Goal: Information Seeking & Learning: Learn about a topic

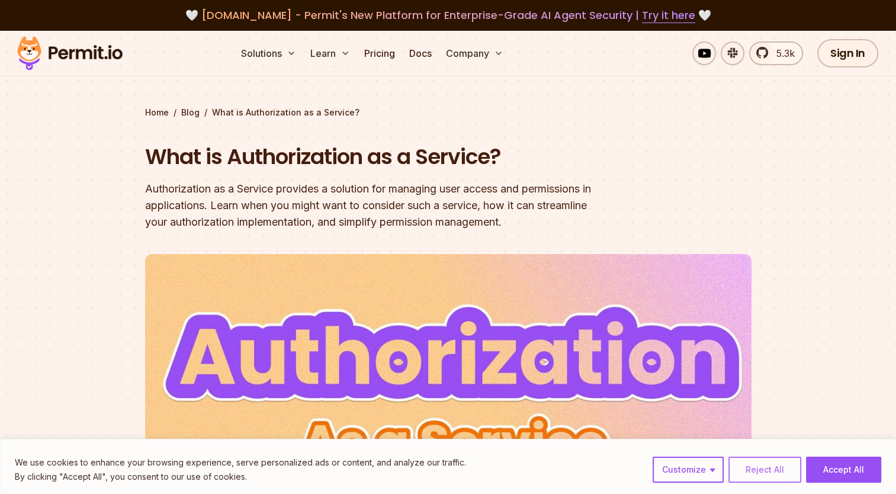
click at [765, 466] on button "Reject All" at bounding box center [765, 470] width 73 height 26
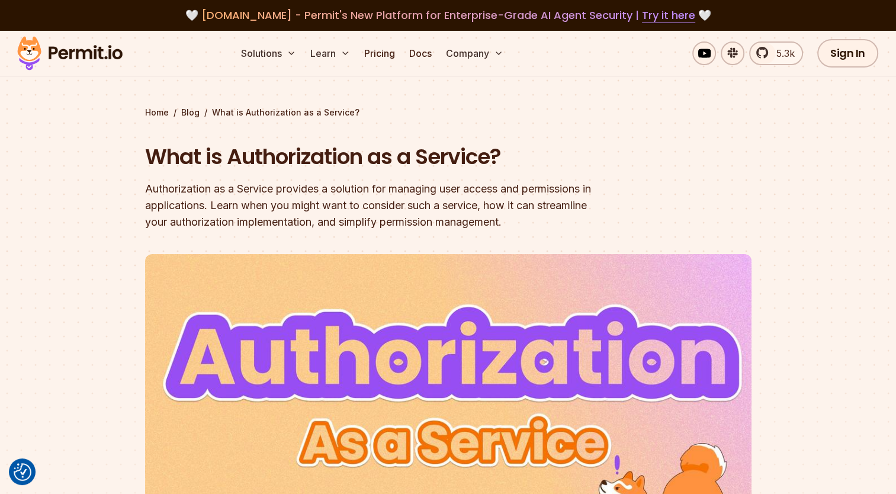
click at [115, 193] on section "Home / Blog / What is Authorization as a Service? What is Authorization as a Se…" at bounding box center [448, 359] width 896 height 657
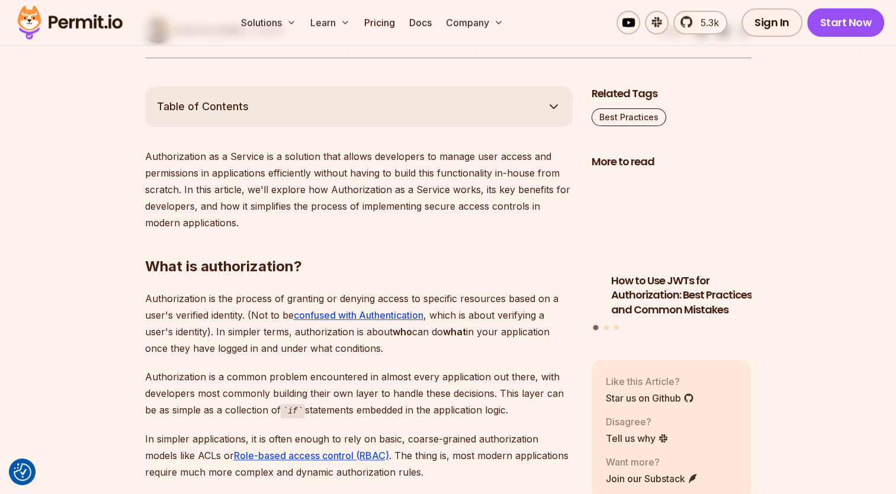
scroll to position [602, 0]
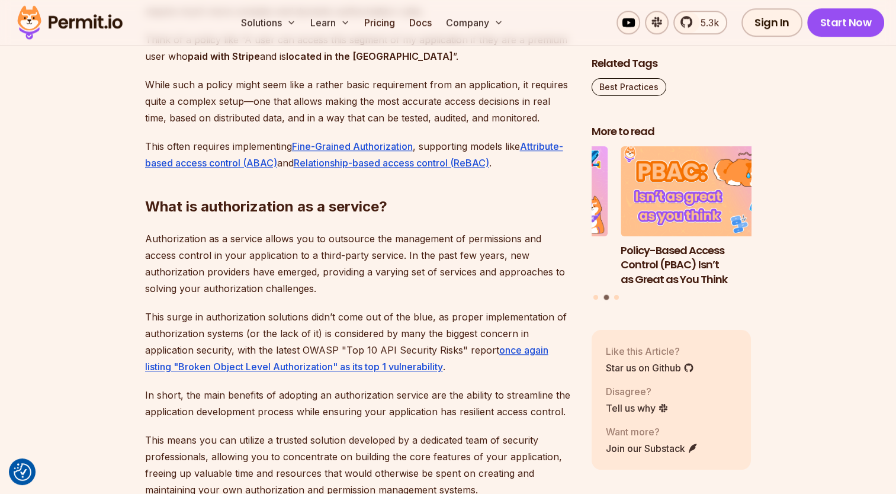
scroll to position [1064, 0]
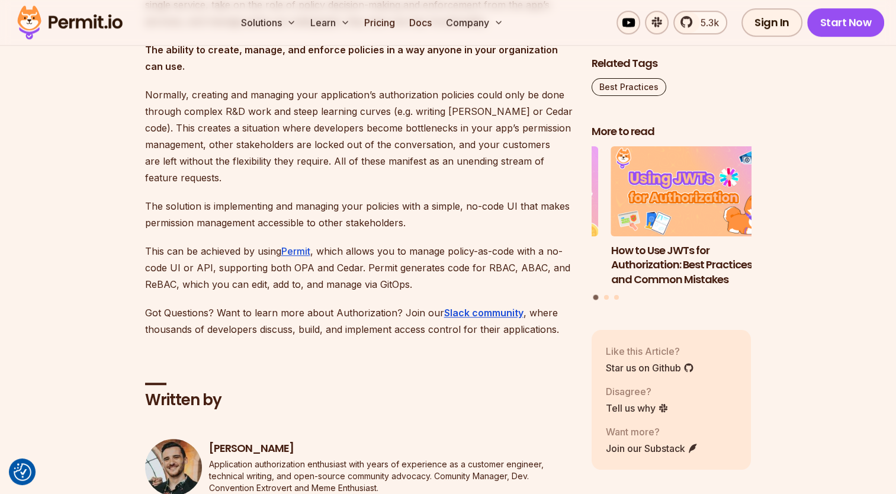
scroll to position [5656, 0]
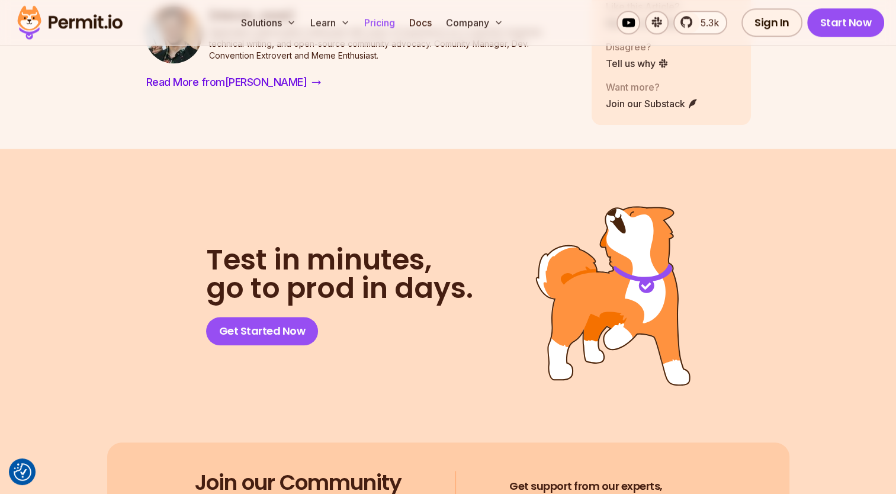
click at [377, 24] on link "Pricing" at bounding box center [380, 23] width 40 height 24
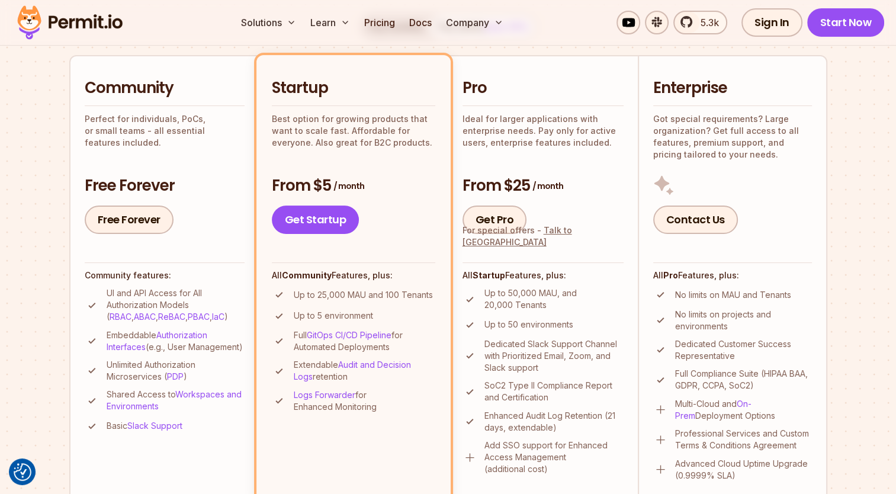
scroll to position [269, 0]
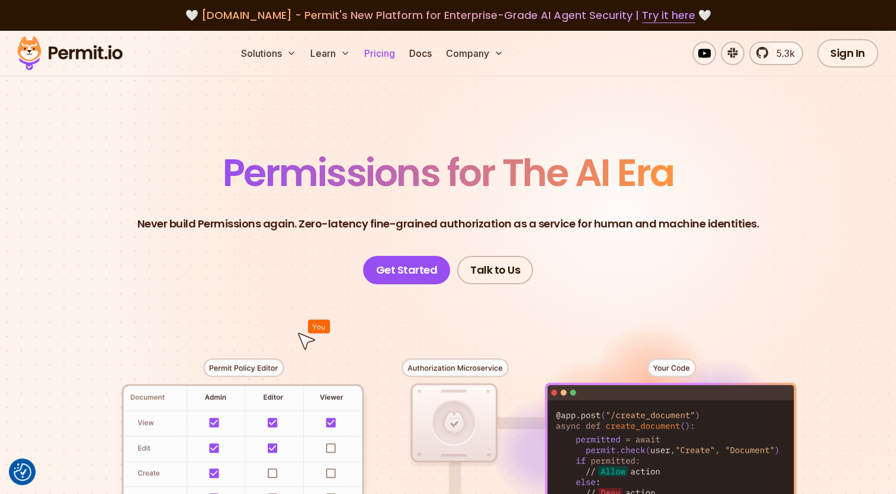
click at [381, 52] on link "Pricing" at bounding box center [380, 53] width 40 height 24
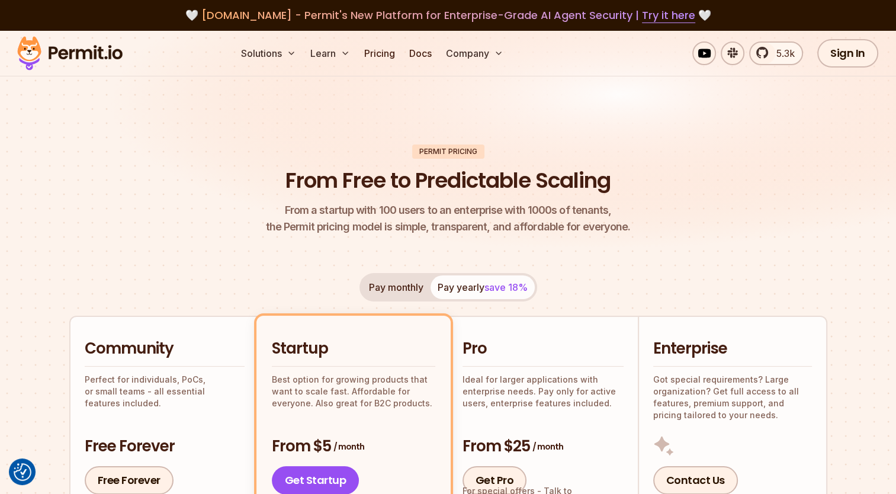
click at [399, 296] on button "Pay monthly" at bounding box center [396, 287] width 69 height 24
click at [461, 288] on button "Pay yearly save 18%" at bounding box center [483, 287] width 104 height 24
click at [392, 289] on button "Pay monthly" at bounding box center [396, 287] width 69 height 24
click at [101, 60] on img at bounding box center [70, 53] width 116 height 40
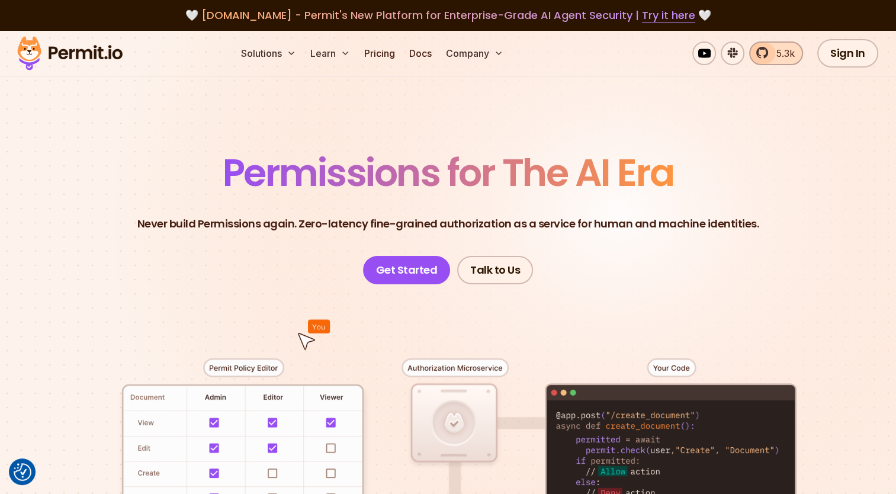
click at [764, 57] on link "5.3k" at bounding box center [776, 53] width 54 height 24
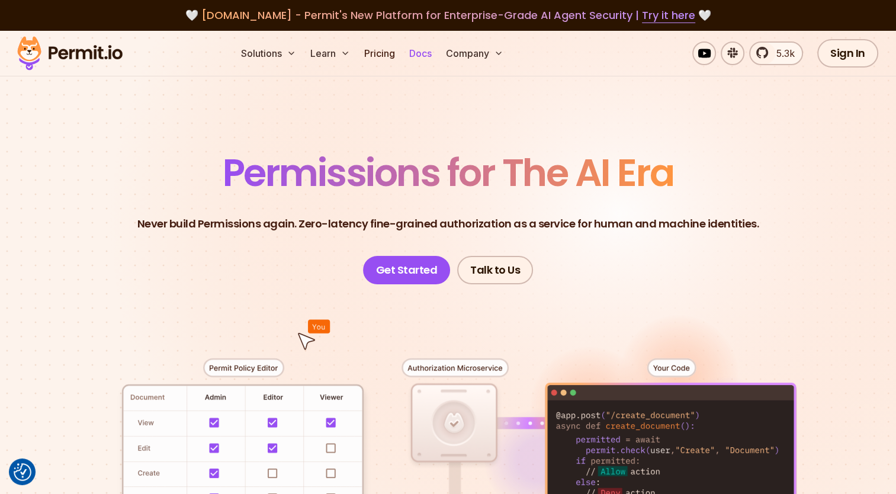
click at [420, 52] on link "Docs" at bounding box center [421, 53] width 32 height 24
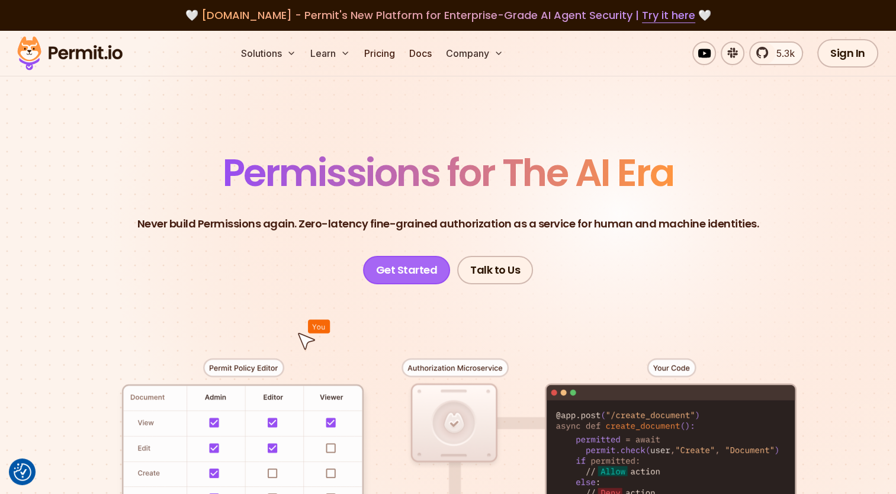
click at [398, 264] on link "Get Started" at bounding box center [407, 270] width 88 height 28
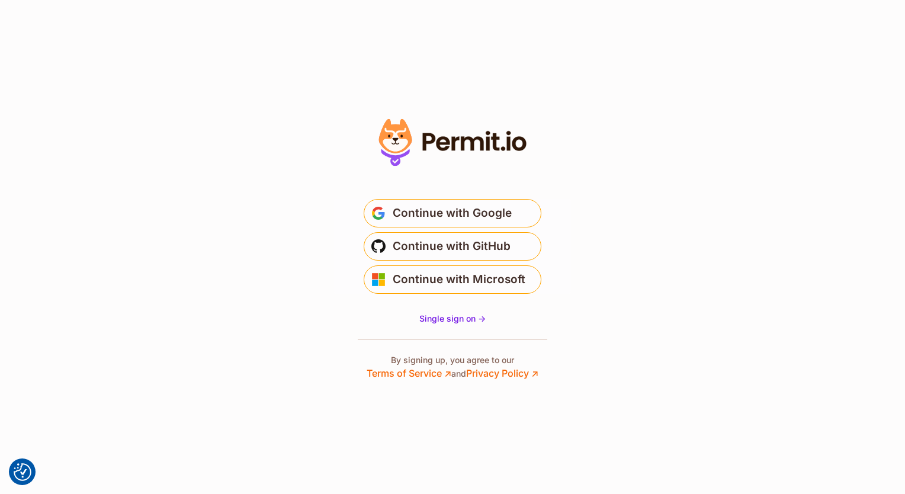
click at [250, 227] on section "Or" at bounding box center [452, 247] width 905 height 494
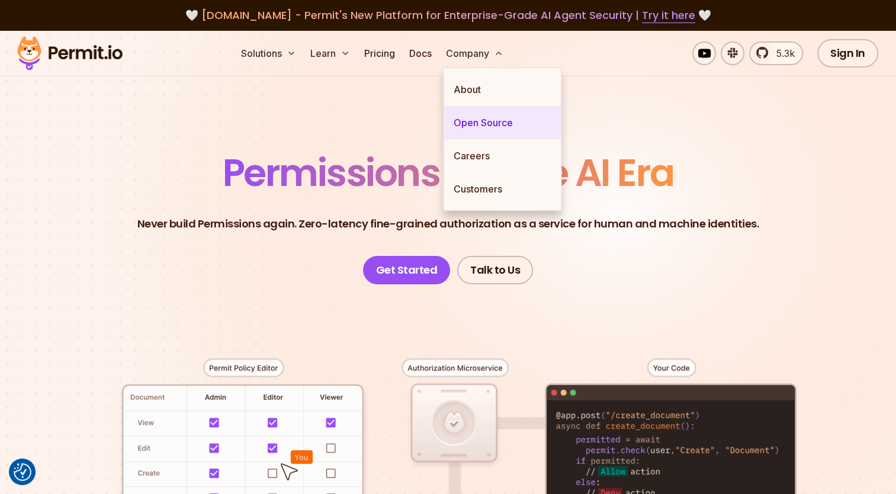
click at [482, 120] on link "Open Source" at bounding box center [502, 122] width 117 height 33
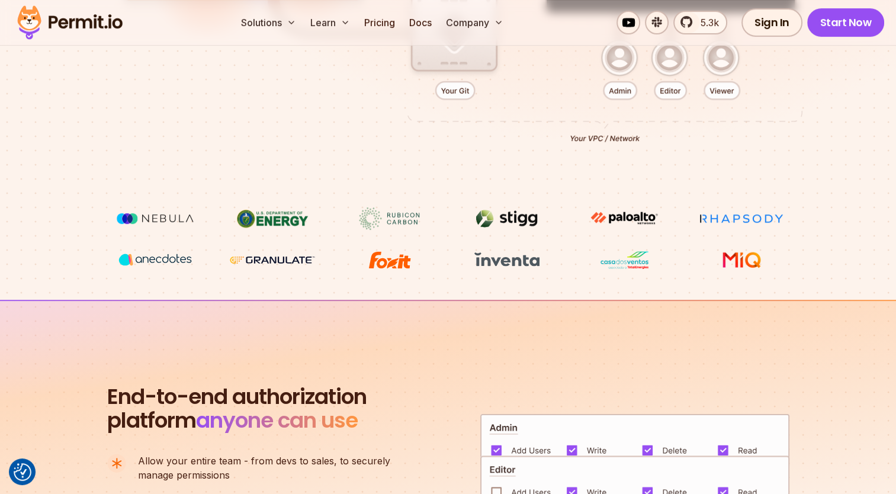
scroll to position [535, 0]
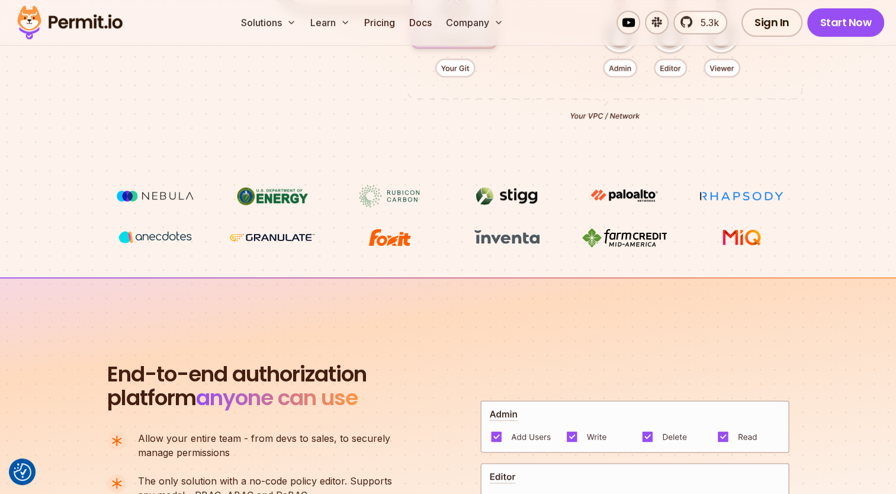
click at [62, 304] on section "End-to-end authorization platform anyone can use A no-code authorization platfo…" at bounding box center [448, 492] width 896 height 431
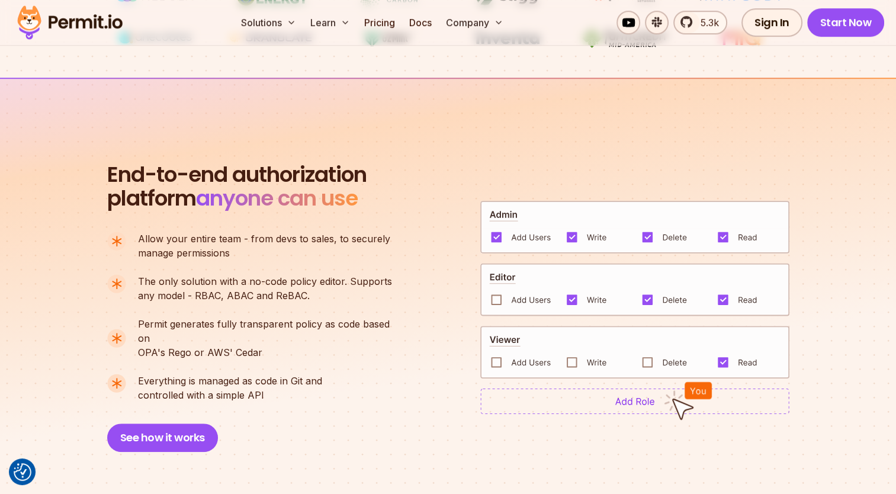
scroll to position [749, 0]
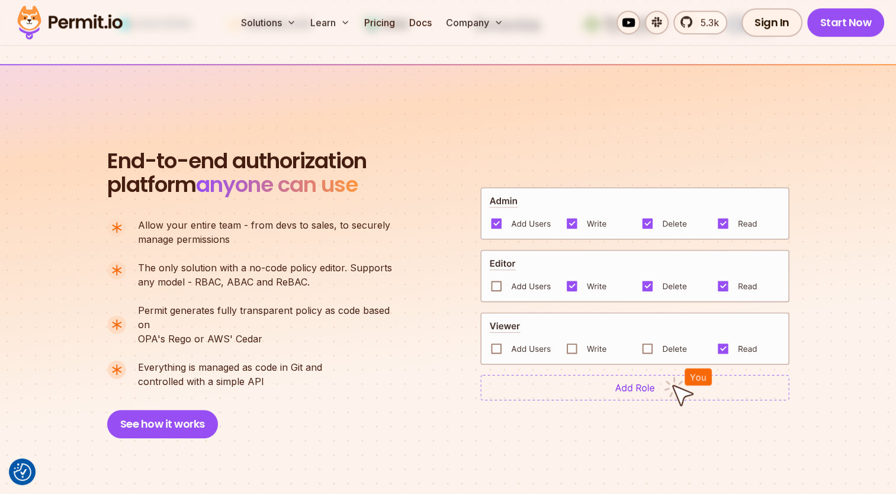
click at [35, 298] on section "End-to-end authorization platform anyone can use A no-code authorization platfo…" at bounding box center [448, 279] width 896 height 431
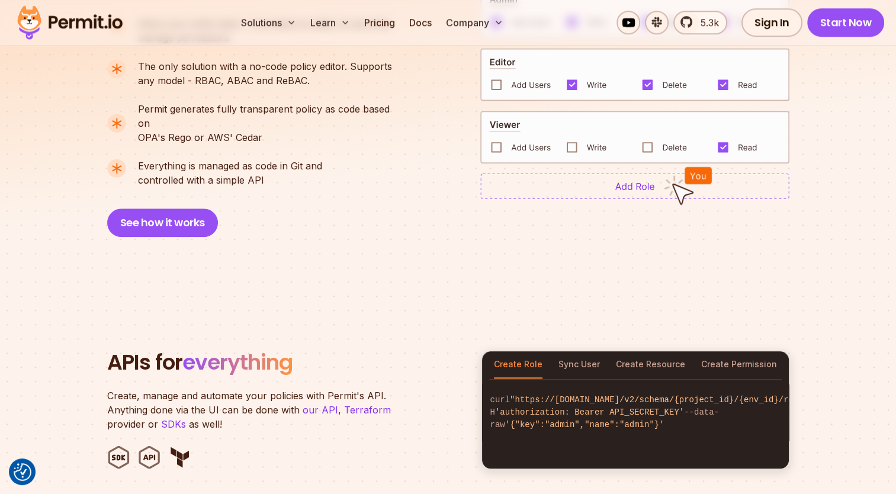
scroll to position [957, 0]
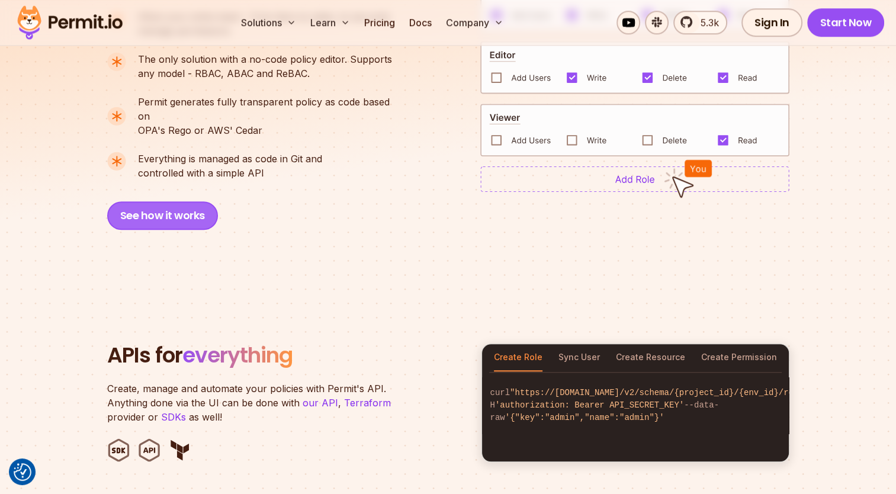
click at [148, 203] on button "See how it works" at bounding box center [162, 215] width 111 height 28
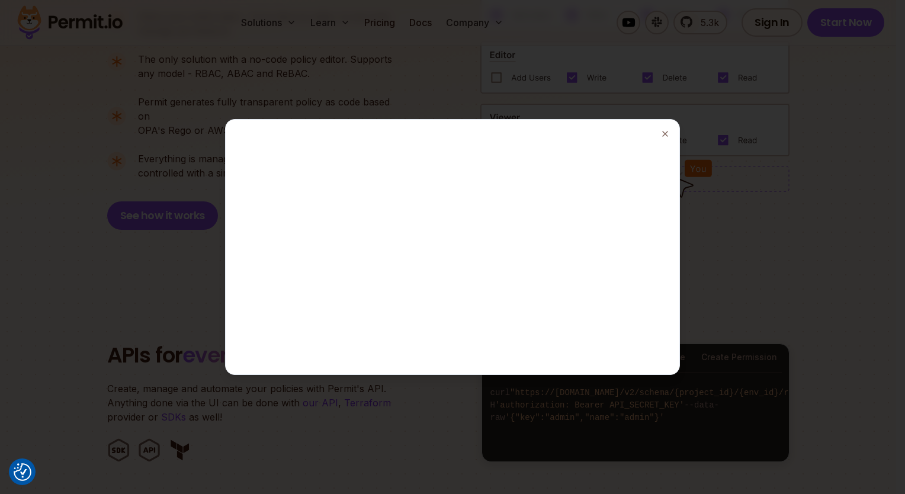
click at [466, 243] on div at bounding box center [452, 246] width 444 height 245
click at [666, 129] on icon "button" at bounding box center [664, 133] width 9 height 9
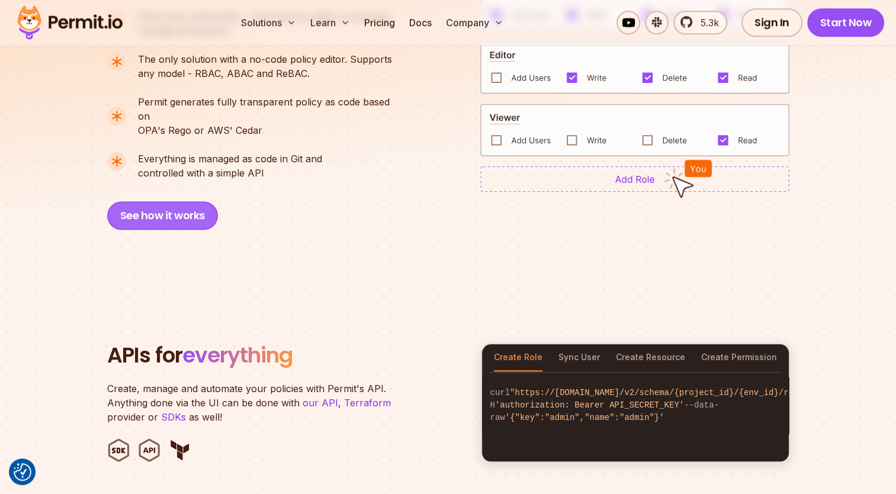
click at [185, 201] on button "See how it works" at bounding box center [162, 215] width 111 height 28
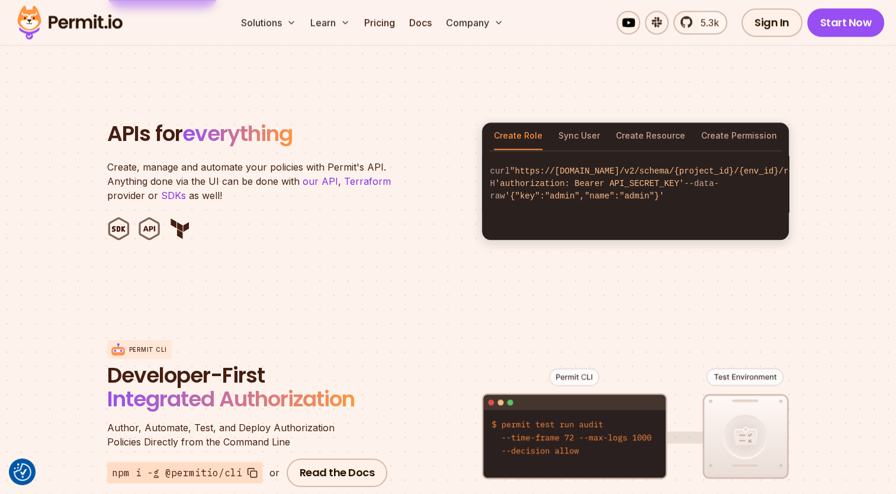
click at [443, 229] on section "APIs for everything Create, manage and automate your policies with Permit's API…" at bounding box center [448, 181] width 896 height 232
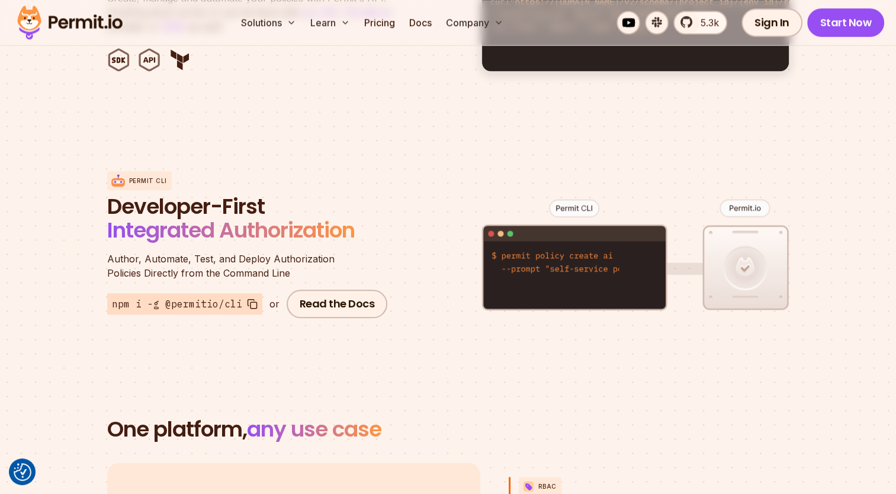
scroll to position [1350, 0]
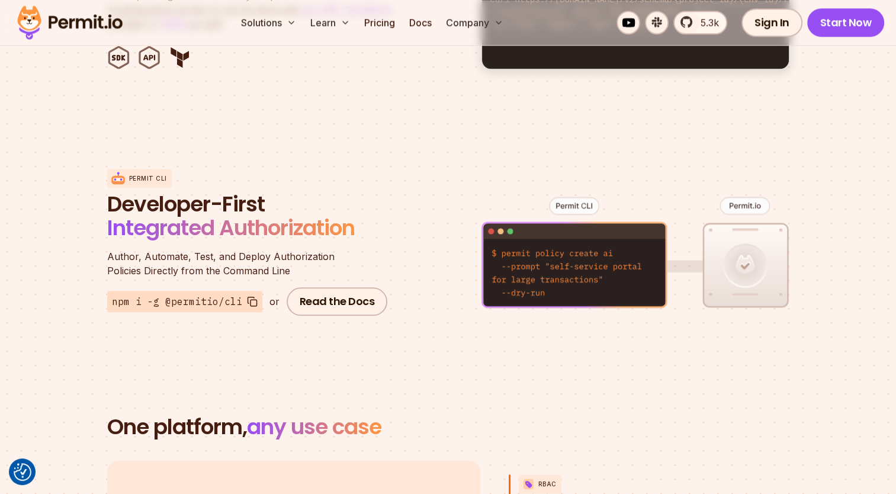
click at [59, 303] on section "Permit CLI Developer-First Integrated Authorization Author, Automate, Test, and…" at bounding box center [448, 242] width 896 height 233
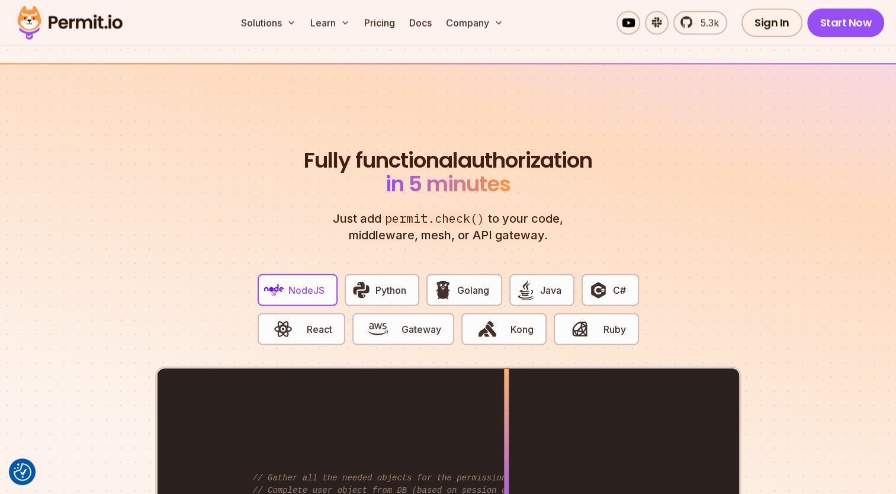
scroll to position [2135, 0]
click at [596, 273] on button "C#" at bounding box center [610, 289] width 57 height 32
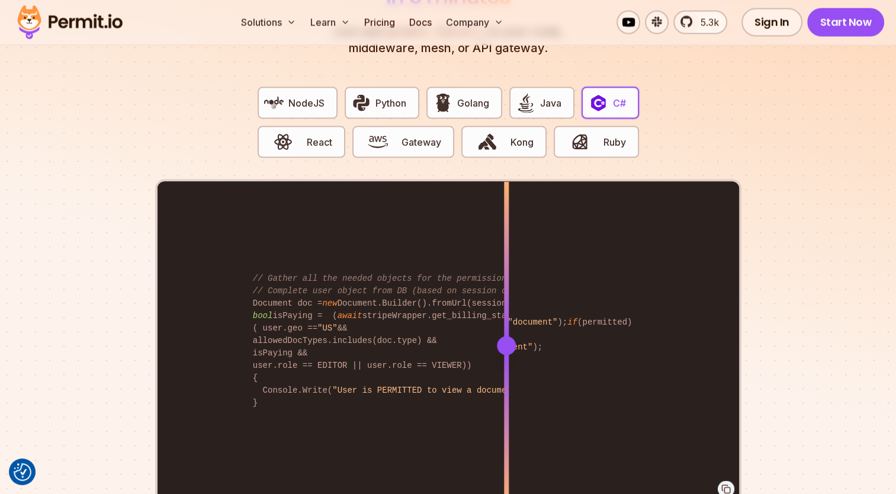
scroll to position [2343, 0]
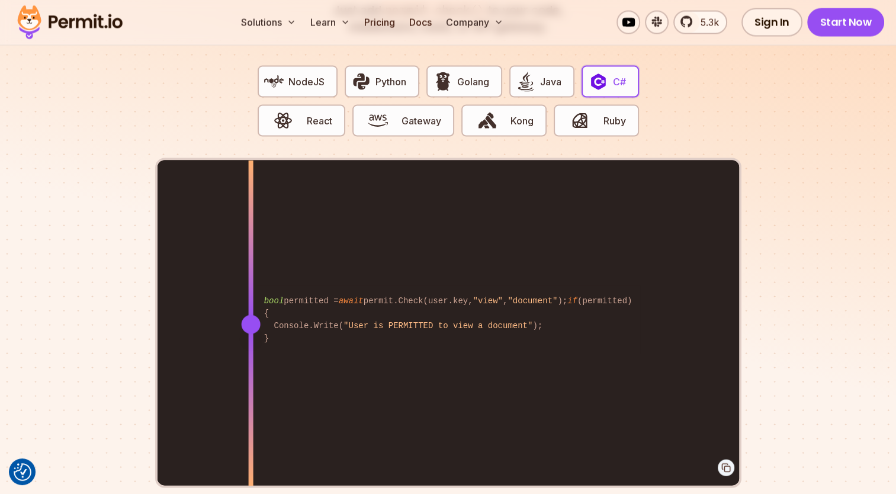
drag, startPoint x: 506, startPoint y: 309, endPoint x: 251, endPoint y: 319, distance: 256.1
click at [251, 319] on div at bounding box center [250, 324] width 5 height 327
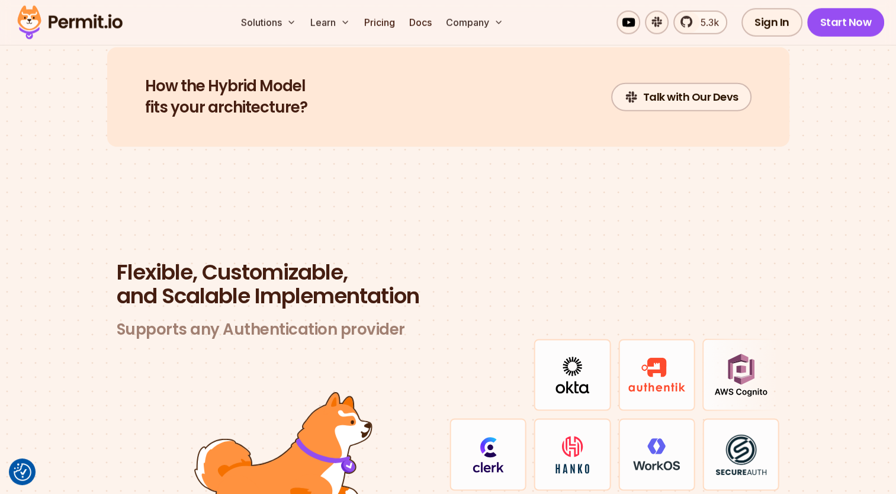
scroll to position [3287, 0]
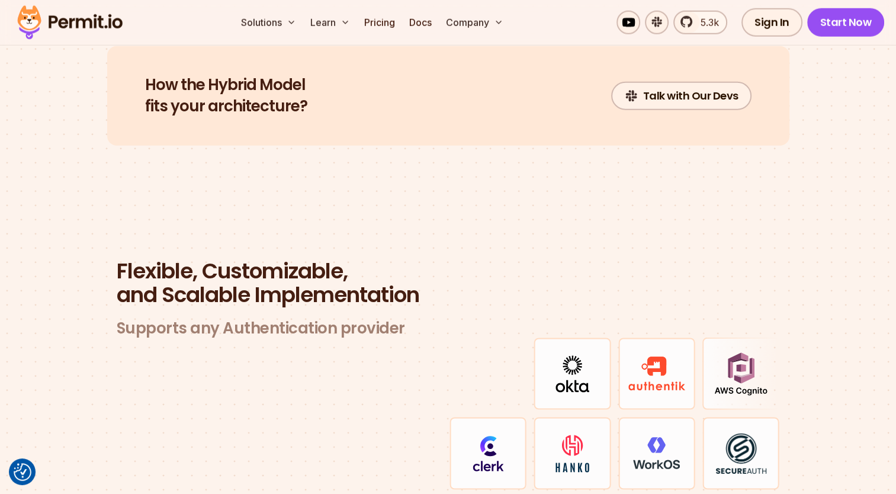
click at [88, 258] on section "Flexible, Customizable, and Scalable Implementation Supports any Authentication…" at bounding box center [448, 429] width 896 height 453
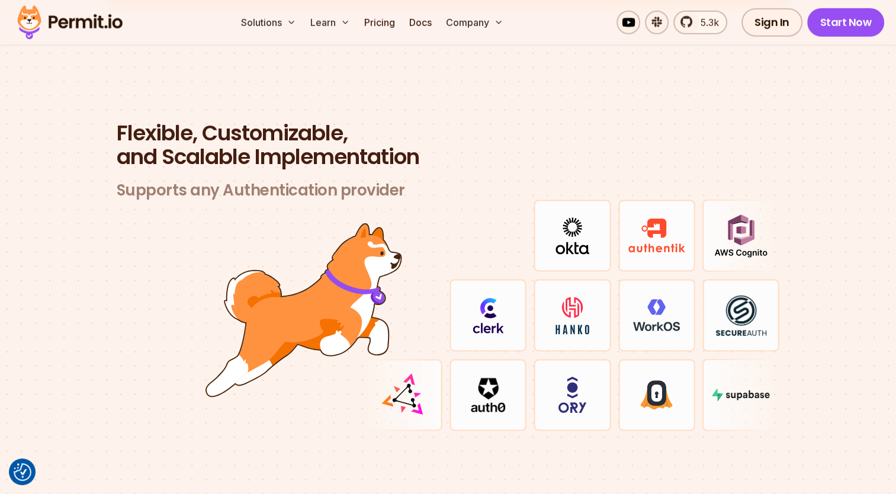
scroll to position [3426, 0]
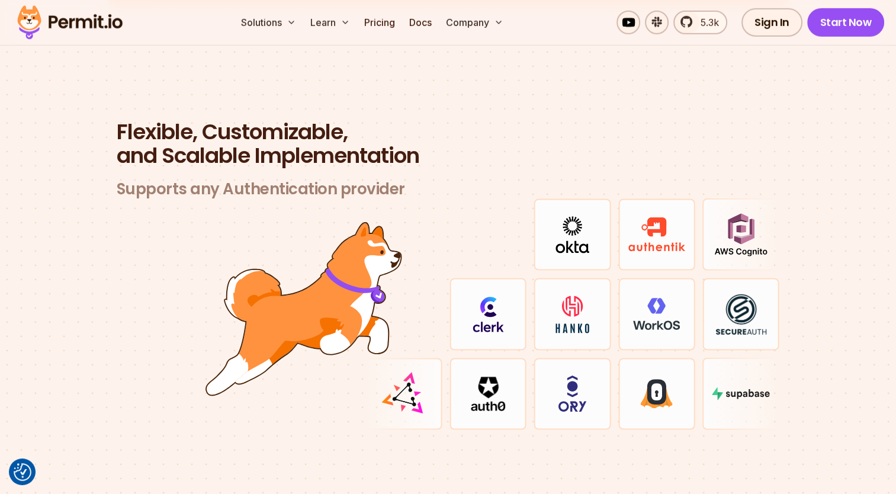
click at [115, 245] on div "Flexible, Customizable, and Scalable Implementation Supports any Authentication…" at bounding box center [448, 275] width 682 height 310
click at [108, 261] on div "Flexible, Customizable, and Scalable Implementation Supports any Authentication…" at bounding box center [448, 275] width 682 height 310
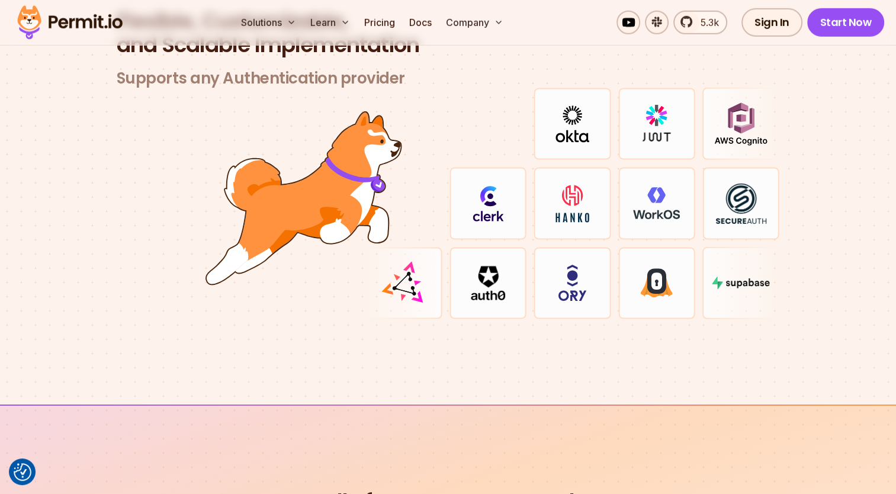
click at [129, 251] on div at bounding box center [448, 204] width 663 height 232
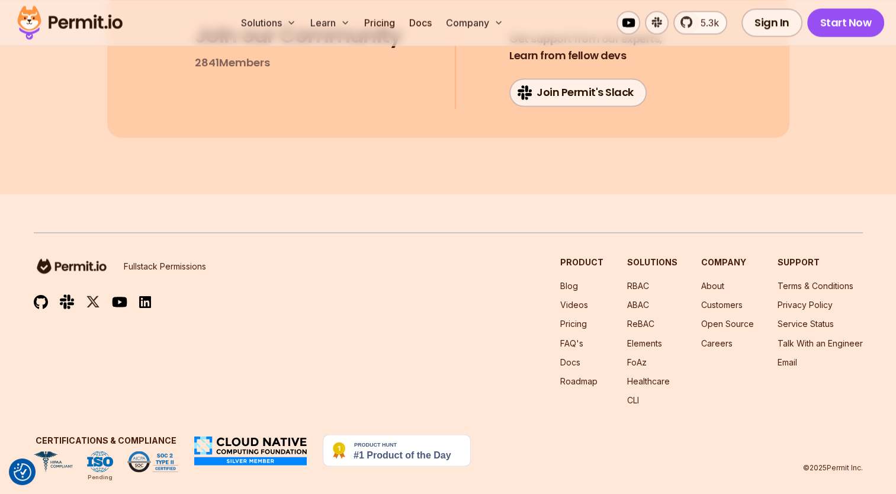
scroll to position [6390, 0]
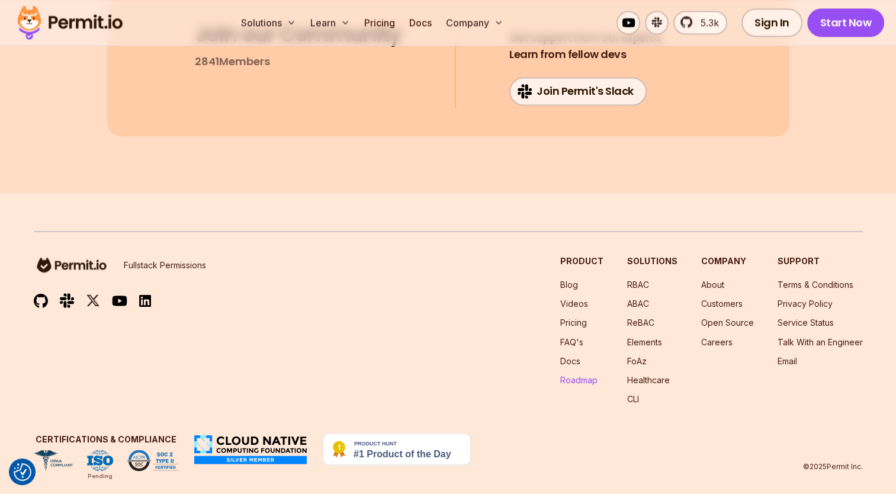
click at [593, 374] on link "Roadmap" at bounding box center [578, 379] width 37 height 10
click at [727, 317] on link "Open Source" at bounding box center [727, 322] width 53 height 10
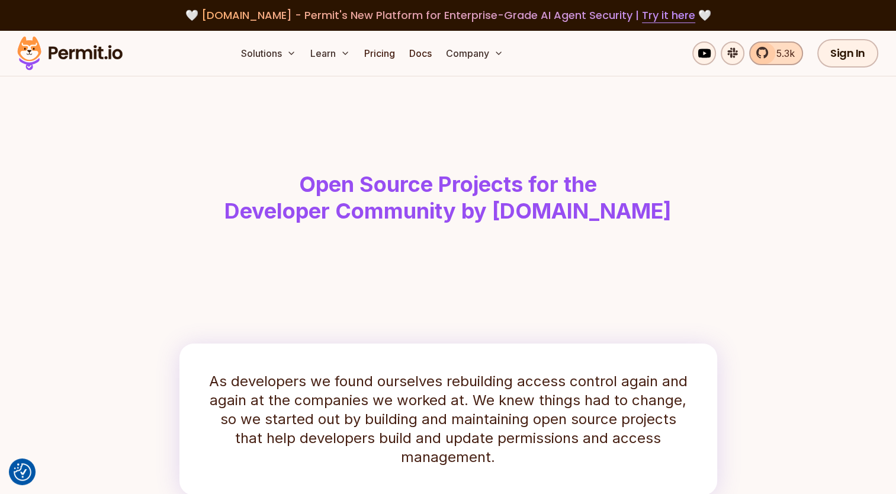
click at [760, 52] on link "5.3k" at bounding box center [776, 53] width 54 height 24
